Goal: Task Accomplishment & Management: Manage account settings

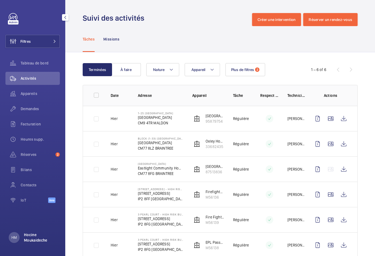
click at [25, 241] on p "Hocine Moukaideche" at bounding box center [40, 237] width 33 height 11
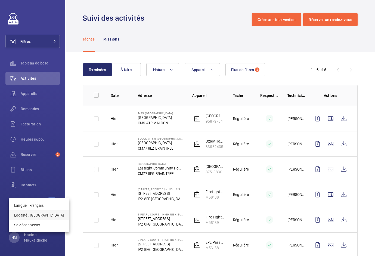
click at [35, 214] on p "Localité : [GEOGRAPHIC_DATA]" at bounding box center [39, 214] width 50 height 5
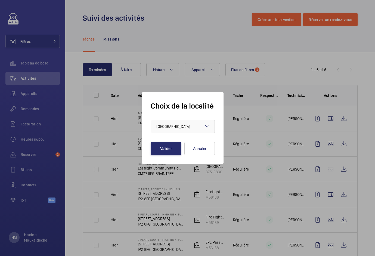
click at [193, 119] on form "Choix de la localité × [GEOGRAPHIC_DATA] × Valider Annuler" at bounding box center [183, 128] width 64 height 54
click at [187, 128] on div "× [GEOGRAPHIC_DATA]" at bounding box center [179, 126] width 47 height 5
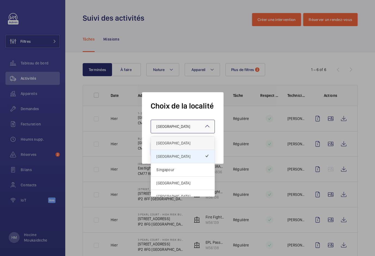
click at [172, 142] on span "[GEOGRAPHIC_DATA]" at bounding box center [182, 142] width 53 height 5
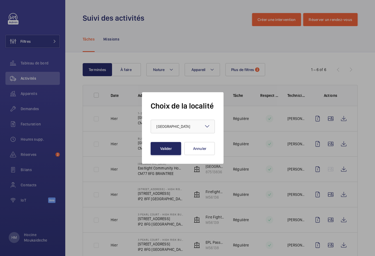
click at [165, 150] on button "Valider" at bounding box center [166, 148] width 30 height 13
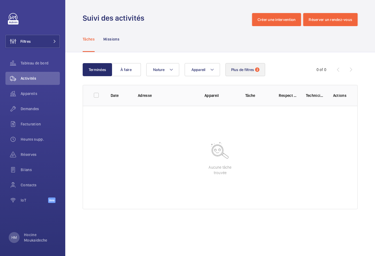
click at [245, 67] on button "Plus de filtres 2" at bounding box center [246, 69] width 40 height 13
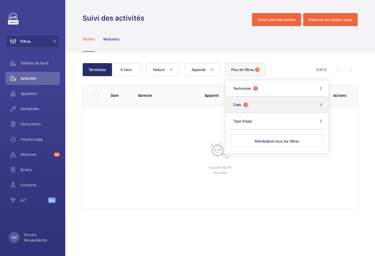
click at [254, 105] on button "Date 1" at bounding box center [277, 105] width 103 height 16
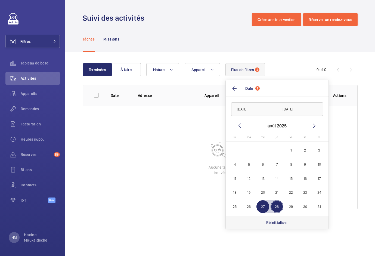
click at [276, 222] on p "Réinitialiser" at bounding box center [277, 222] width 22 height 5
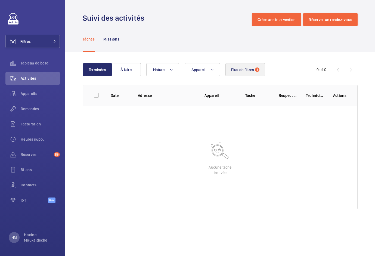
drag, startPoint x: 240, startPoint y: 60, endPoint x: 240, endPoint y: 67, distance: 7.1
click at [240, 60] on div "Terminées À faire Appareil Nature Plus de filtres 1 0 of 0 Date Adresse Apparei…" at bounding box center [220, 137] width 310 height 170
click at [241, 75] on button "Plus de filtres 1" at bounding box center [246, 69] width 40 height 13
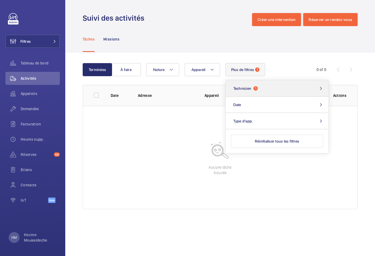
click at [250, 88] on span "Technicien" at bounding box center [242, 88] width 18 height 4
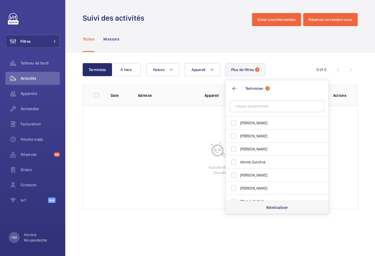
click at [282, 210] on p "Réinitialiser" at bounding box center [277, 207] width 22 height 5
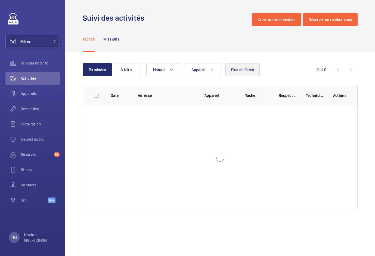
click at [250, 71] on span "Plus de filtres" at bounding box center [242, 69] width 23 height 4
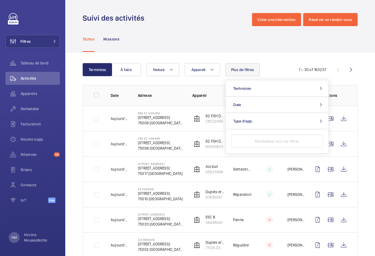
drag, startPoint x: 277, startPoint y: 53, endPoint x: 242, endPoint y: 57, distance: 34.6
click at [236, 70] on span "Plus de filtres" at bounding box center [242, 69] width 23 height 4
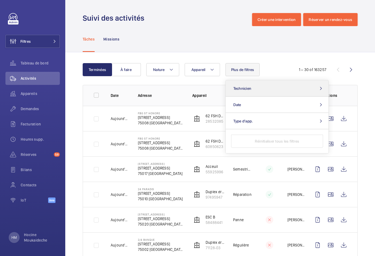
click at [244, 86] on button "Technicien" at bounding box center [277, 88] width 103 height 16
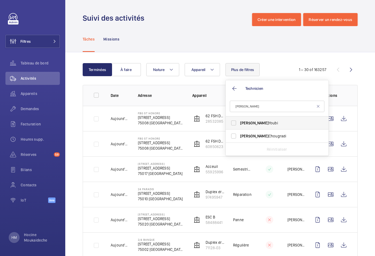
type input "mohamed"
click at [251, 120] on label "Mohamed Youbi" at bounding box center [273, 122] width 95 height 13
click at [239, 120] on input "Mohamed Youbi" at bounding box center [233, 123] width 11 height 11
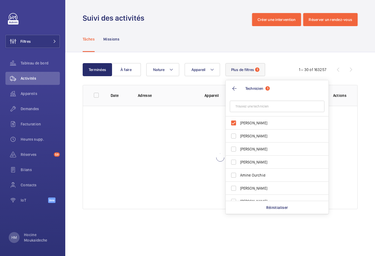
click at [226, 46] on div "Tâches Missions" at bounding box center [220, 39] width 275 height 26
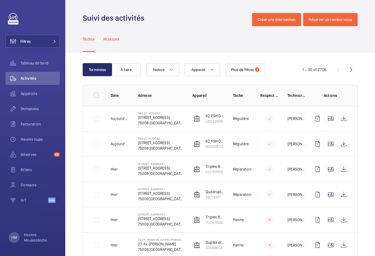
click at [107, 38] on p "Missions" at bounding box center [111, 38] width 16 height 5
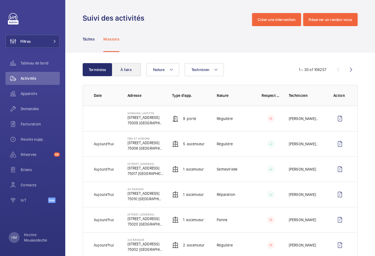
click at [129, 69] on button "À faire" at bounding box center [126, 69] width 29 height 13
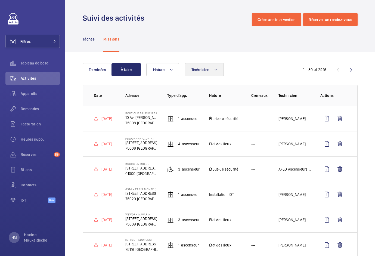
click at [215, 69] on mat-icon at bounding box center [216, 69] width 4 height 7
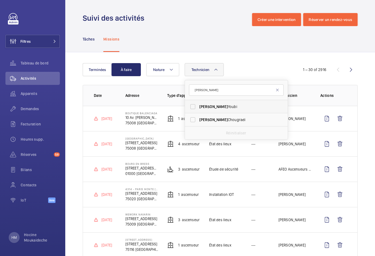
type input "mohamed"
click at [214, 108] on span "Mohamed" at bounding box center [213, 106] width 29 height 4
click at [198, 108] on input "Mohamed Youbi" at bounding box center [192, 106] width 11 height 11
checkbox input "true"
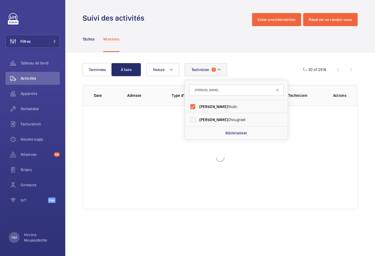
click at [243, 57] on div "Terminées À faire Technicien 1 mohamed Mohamed Youbi Mohamed Chougradi Réinitia…" at bounding box center [220, 137] width 310 height 170
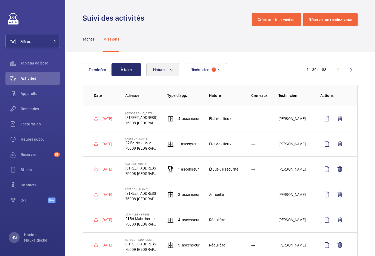
click at [165, 70] on button "Nature" at bounding box center [162, 69] width 33 height 13
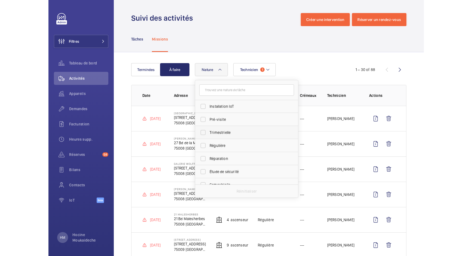
scroll to position [67, 0]
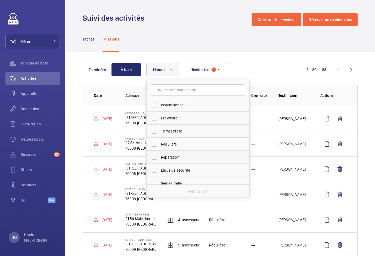
click at [156, 157] on label "Réparation" at bounding box center [194, 157] width 95 height 13
click at [156, 157] on input "Réparation" at bounding box center [154, 157] width 11 height 11
checkbox input "true"
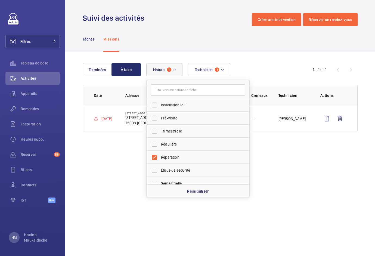
click at [273, 70] on div "Technicien 1 Nature 1 Annuelle Panne Rendez-vous client Rendez-vous bureau de c…" at bounding box center [219, 69] width 146 height 13
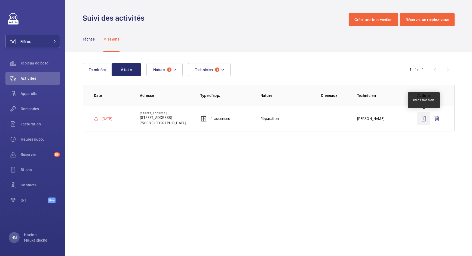
click at [375, 119] on wm-front-icon-button at bounding box center [423, 118] width 13 height 13
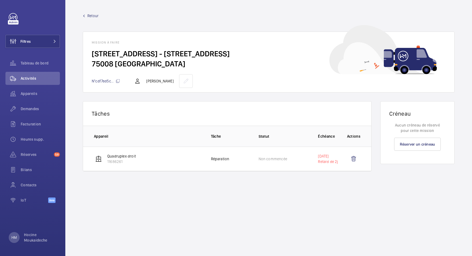
click at [92, 15] on span "Retour" at bounding box center [92, 15] width 11 height 5
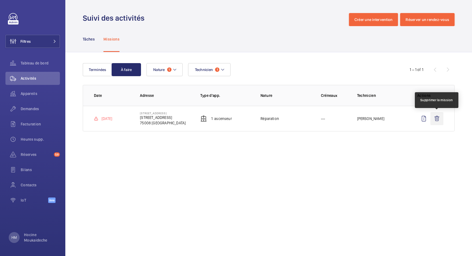
click at [375, 118] on wm-front-icon-button at bounding box center [436, 118] width 13 height 13
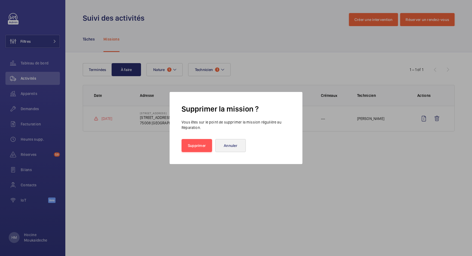
click at [236, 146] on button "Annuler" at bounding box center [230, 145] width 30 height 13
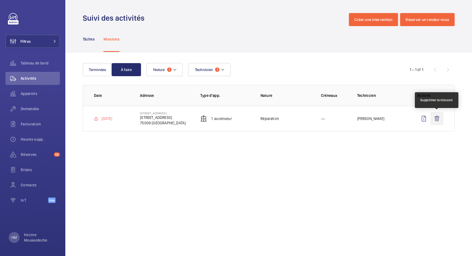
click at [375, 119] on wm-front-icon-button at bounding box center [436, 118] width 13 height 13
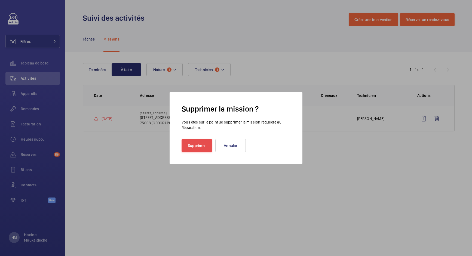
click at [187, 143] on button "Supprimer" at bounding box center [196, 145] width 30 height 13
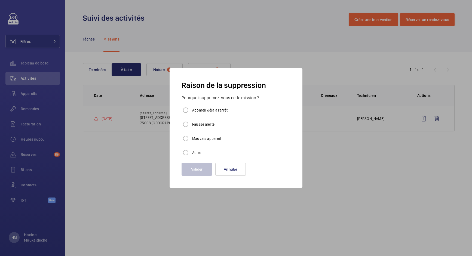
click at [197, 123] on label "Fausse alerte" at bounding box center [202, 124] width 23 height 5
click at [191, 123] on input "Fausse alerte" at bounding box center [185, 124] width 11 height 11
radio input "true"
click at [197, 170] on button "Valider" at bounding box center [196, 169] width 30 height 13
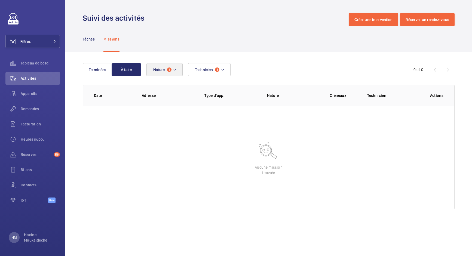
click at [170, 73] on button "Nature 1" at bounding box center [164, 69] width 36 height 13
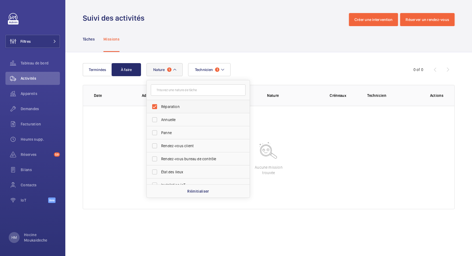
click at [160, 107] on label "Réparation" at bounding box center [194, 106] width 95 height 13
click at [160, 107] on input "Réparation" at bounding box center [154, 106] width 11 height 11
checkbox input "false"
click at [163, 131] on span "Panne" at bounding box center [198, 132] width 75 height 5
click at [160, 131] on input "Panne" at bounding box center [154, 132] width 11 height 11
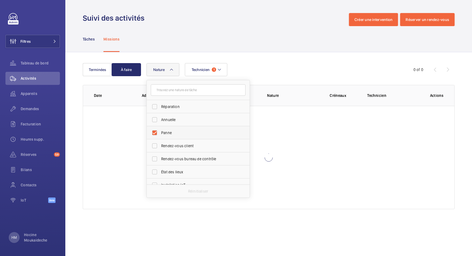
checkbox input "true"
click at [270, 67] on div "Technicien 1 Nature 1 Réparation Annuelle Panne Rendez-vous client Rendez-vous …" at bounding box center [267, 69] width 243 height 13
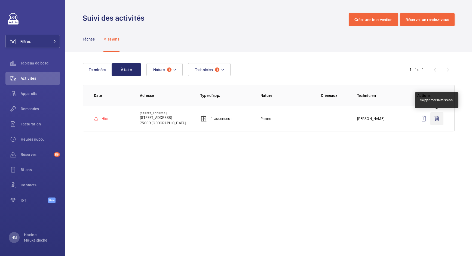
click at [375, 117] on wm-front-icon-button at bounding box center [436, 118] width 13 height 13
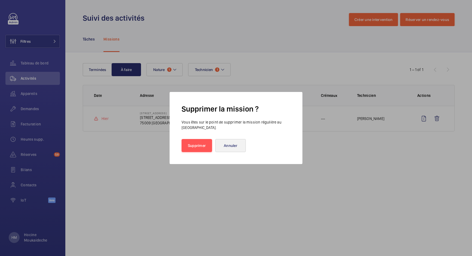
click at [237, 146] on button "Annuler" at bounding box center [230, 145] width 30 height 13
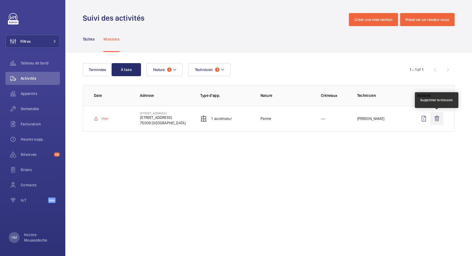
click at [375, 119] on wm-front-icon-button at bounding box center [436, 118] width 13 height 13
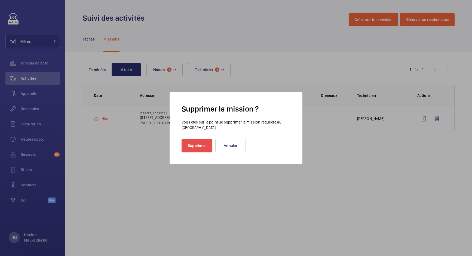
click at [202, 149] on button "Supprimer" at bounding box center [196, 145] width 30 height 13
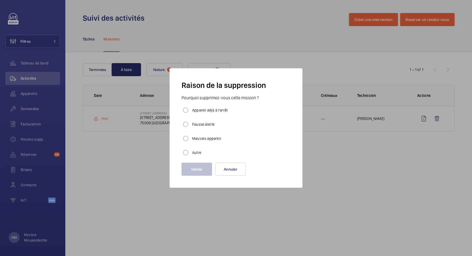
click at [205, 123] on label "Fausse alerte" at bounding box center [202, 124] width 23 height 5
click at [191, 123] on input "Fausse alerte" at bounding box center [185, 124] width 11 height 11
radio input "true"
drag, startPoint x: 194, startPoint y: 174, endPoint x: 219, endPoint y: 175, distance: 25.1
click at [194, 174] on button "Valider" at bounding box center [196, 169] width 30 height 13
